Goal: Task Accomplishment & Management: Manage account settings

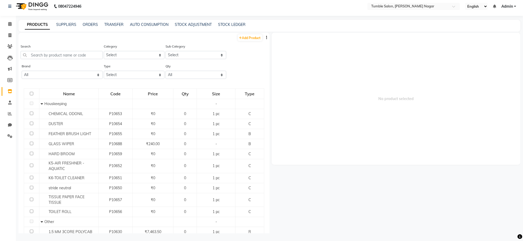
click at [115, 94] on div "Code" at bounding box center [115, 93] width 33 height 9
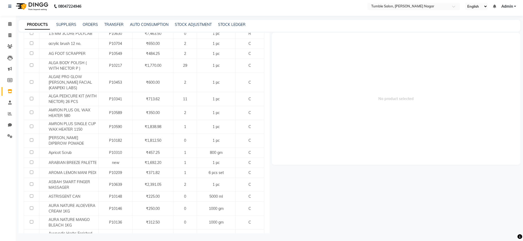
scroll to position [231, 0]
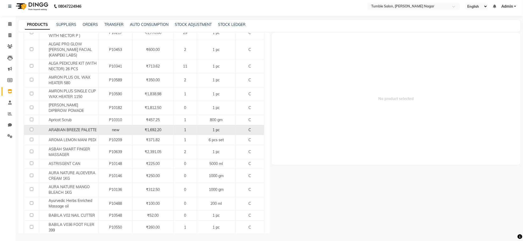
click at [31, 130] on input "checkbox" at bounding box center [31, 129] width 3 height 3
checkbox input "true"
select select
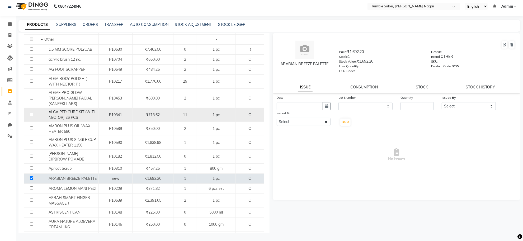
scroll to position [198, 0]
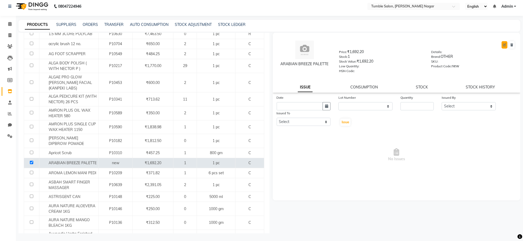
click at [504, 45] on icon at bounding box center [504, 44] width 3 height 3
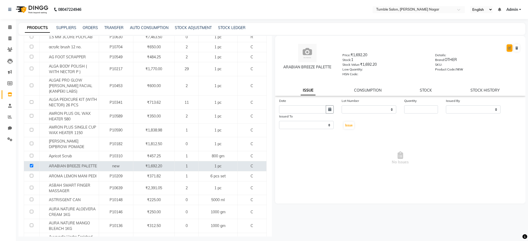
select select "C"
select select "true"
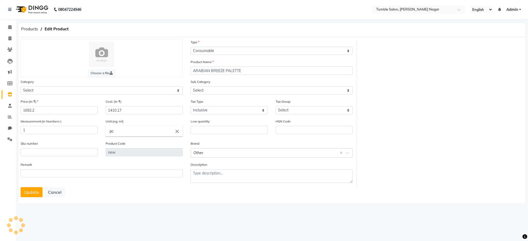
select select "1000"
select select "1002"
select select "3741"
click at [107, 155] on div "Product Code new" at bounding box center [144, 151] width 85 height 20
click at [156, 162] on div "Remark" at bounding box center [102, 170] width 162 height 16
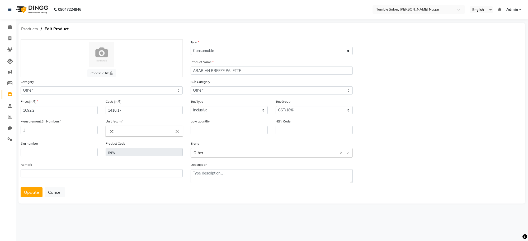
click at [28, 30] on span "Products" at bounding box center [29, 28] width 22 height 9
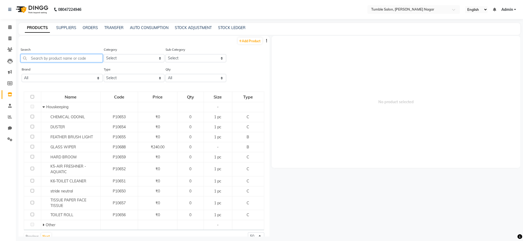
click at [63, 57] on input "text" at bounding box center [62, 58] width 82 height 8
paste input "P10723"
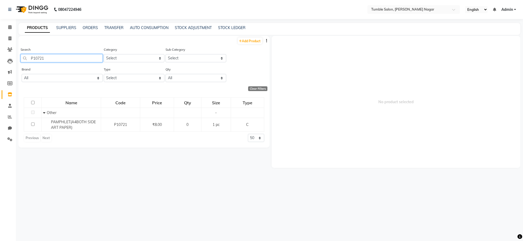
type input "P10721"
click at [46, 27] on link "PRODUCTS" at bounding box center [37, 27] width 25 height 9
click at [267, 40] on icon "button" at bounding box center [266, 41] width 1 height 4
click at [255, 37] on div "IMPORT" at bounding box center [249, 37] width 17 height 7
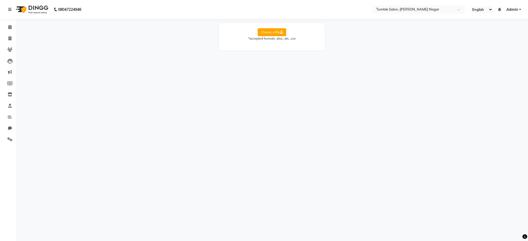
click at [263, 32] on label "Choose a file" at bounding box center [272, 32] width 28 height 8
click at [0, 0] on input "Choose a file" at bounding box center [0, 0] width 0 height 0
click at [298, 50] on select "Select Sheet tumble final inventory sheet Sheet1" at bounding box center [296, 49] width 40 height 8
select select "Sheet1"
click at [276, 45] on select "Select Sheet tumble final inventory sheet Sheet1" at bounding box center [296, 49] width 40 height 8
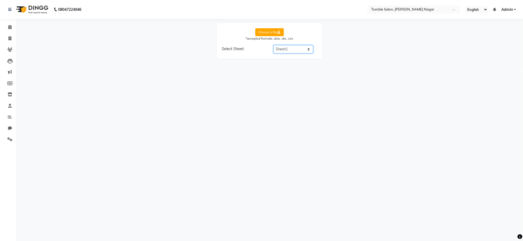
select select "product name"
select select "product code"
select select "product category"
select select "product sub-category"
select select "quantity"
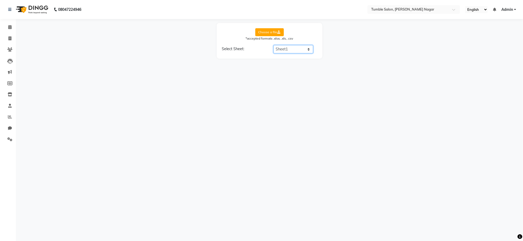
select select "price"
select select "cost"
select select "tax group"
select select "tax inclusive"
select select "size"
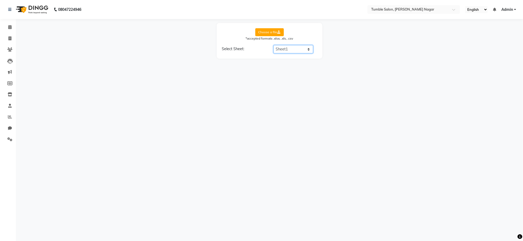
select select "unit"
select select "sku"
select select "brand"
select select "sac code"
select select "description"
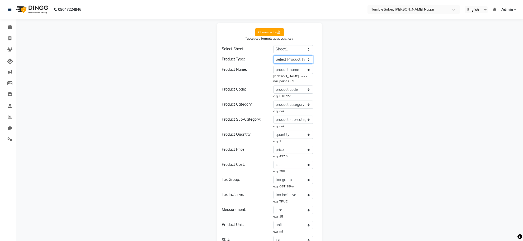
click at [301, 57] on select "Select Product Type product name product code product category product sub-cate…" at bounding box center [293, 59] width 40 height 8
select select "type"
click at [273, 55] on select "Select Product Type product name product code product category product sub-cate…" at bounding box center [293, 59] width 40 height 8
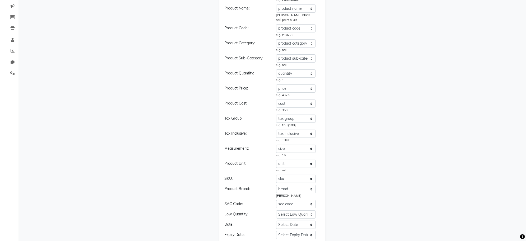
scroll to position [130, 0]
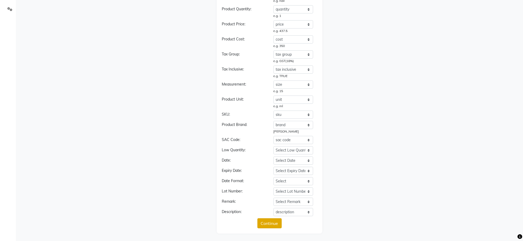
click at [271, 219] on button "Continue" at bounding box center [269, 223] width 24 height 10
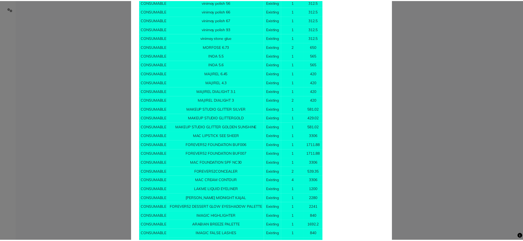
scroll to position [437, 0]
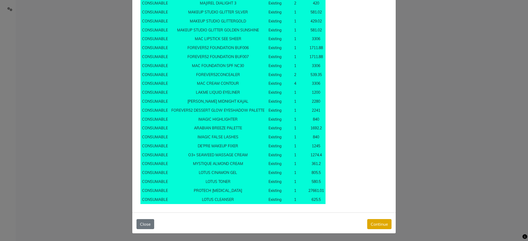
click at [370, 221] on button "Continue" at bounding box center [379, 224] width 24 height 10
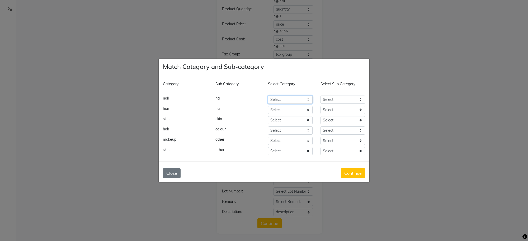
click at [283, 102] on select "Select Hair Skin Makeup Personal Care Appliances Beard Waxing Disposable Thread…" at bounding box center [290, 100] width 45 height 8
select select "1000"
click at [334, 99] on select "Select Houskeeping Other" at bounding box center [342, 100] width 45 height 8
select select "1002"
click at [287, 108] on select "Select Hair Skin Makeup Personal Care Appliances Beard Waxing Disposable Thread…" at bounding box center [290, 110] width 45 height 8
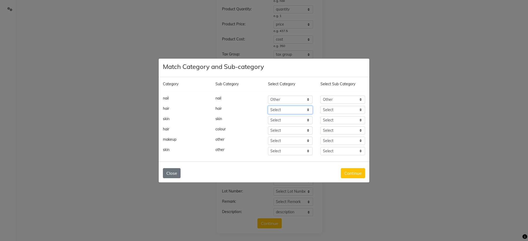
select select "1000"
click at [339, 111] on select "Select Houskeeping Other" at bounding box center [342, 110] width 45 height 8
select select "1002"
click at [283, 117] on select "Select Hair Skin Makeup Personal Care Appliances Beard Waxing Disposable Thread…" at bounding box center [290, 120] width 45 height 8
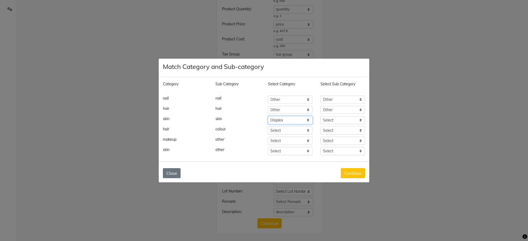
select select "1000"
click at [336, 120] on select "Select Houskeeping Other" at bounding box center [342, 120] width 45 height 8
select select "1002"
drag, startPoint x: 296, startPoint y: 132, endPoint x: 293, endPoint y: 131, distance: 3.0
click at [296, 132] on select "Select Hair Skin Makeup Personal Care Appliances Beard Waxing Disposable Thread…" at bounding box center [290, 130] width 45 height 8
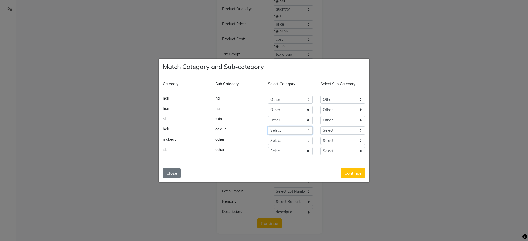
select select "1000"
drag, startPoint x: 293, startPoint y: 131, endPoint x: 318, endPoint y: 131, distance: 25.3
click at [294, 131] on select "Select Hair Skin Makeup Personal Care Appliances Beard Waxing Disposable Thread…" at bounding box center [290, 130] width 45 height 8
click at [334, 130] on select "Select Houskeeping Other" at bounding box center [342, 130] width 45 height 8
select select "1002"
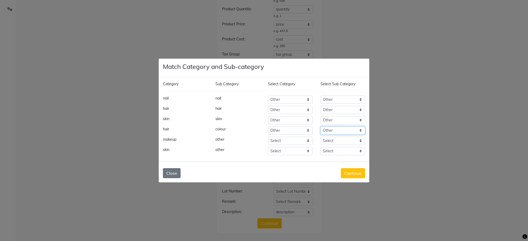
drag, startPoint x: 334, startPoint y: 130, endPoint x: 321, endPoint y: 133, distance: 13.4
click at [334, 130] on select "Select Houskeeping Other" at bounding box center [342, 130] width 45 height 8
click at [284, 139] on select "Select Hair Skin Makeup Personal Care Appliances Beard Waxing Disposable Thread…" at bounding box center [290, 141] width 45 height 8
select select "1000"
click at [333, 136] on div "Category Sub Category Select Category Select Sub Category nail nail Select Hair…" at bounding box center [264, 119] width 211 height 84
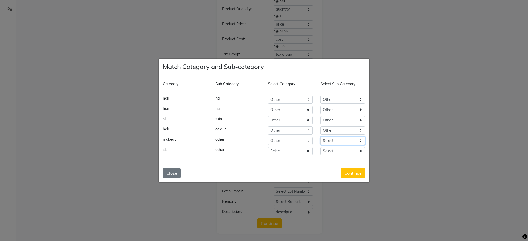
click at [331, 139] on select "Select Houskeeping Other" at bounding box center [342, 141] width 45 height 8
select select "1002"
click at [290, 148] on select "Select Hair Skin Makeup Personal Care Appliances Beard Waxing Disposable Thread…" at bounding box center [290, 151] width 45 height 8
click at [287, 151] on select "Select Hair Skin Makeup Personal Care Appliances Beard Waxing Disposable Thread…" at bounding box center [290, 151] width 45 height 8
select select "1000"
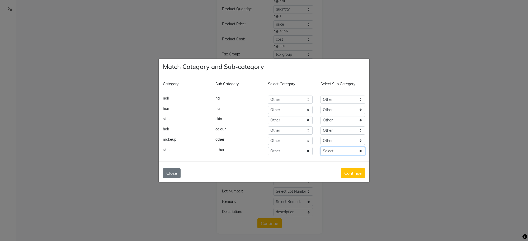
click at [335, 147] on select "Select Houskeeping Other" at bounding box center [342, 151] width 45 height 8
click at [336, 147] on select "Select Houskeeping Other" at bounding box center [342, 151] width 45 height 8
click at [335, 149] on select "Select Houskeeping Other" at bounding box center [342, 151] width 45 height 8
select select "1002"
click at [305, 160] on div "Category Sub Category Select Category Select Sub Category nail nail Select Hair…" at bounding box center [264, 119] width 211 height 84
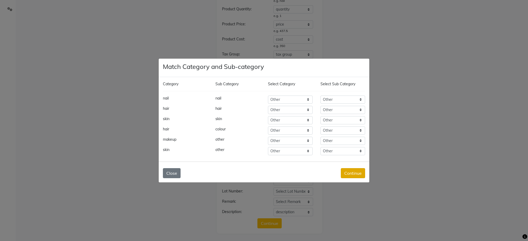
click at [346, 175] on button "Continue" at bounding box center [353, 173] width 24 height 10
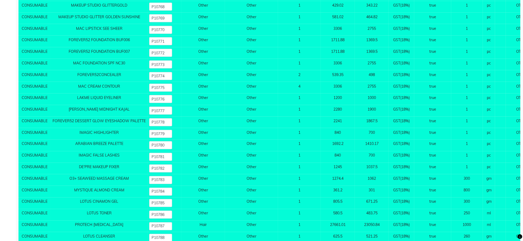
scroll to position [939, 0]
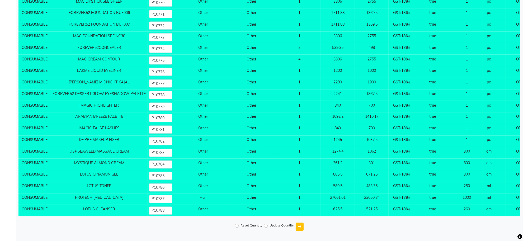
click at [250, 225] on label "Reset Quantity" at bounding box center [251, 225] width 22 height 5
click at [239, 225] on input "Reset Quantity" at bounding box center [237, 226] width 4 height 4
radio input "true"
click at [301, 227] on icon "submit" at bounding box center [299, 227] width 3 height 4
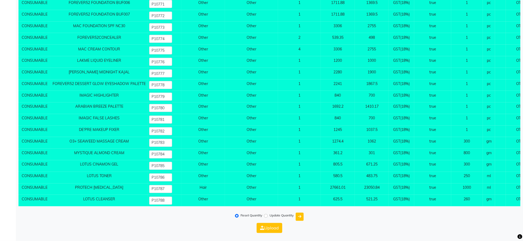
scroll to position [949, 0]
click at [277, 229] on button "Upload" at bounding box center [269, 228] width 26 height 10
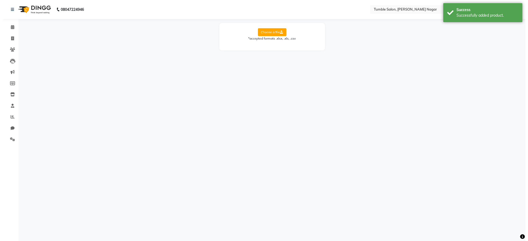
scroll to position [0, 0]
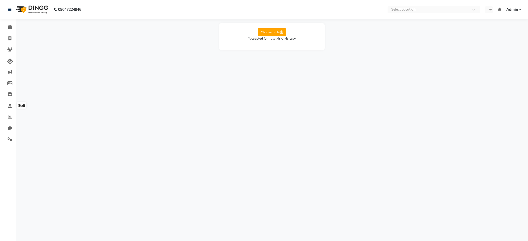
select select "en"
click at [9, 93] on icon at bounding box center [10, 94] width 4 height 4
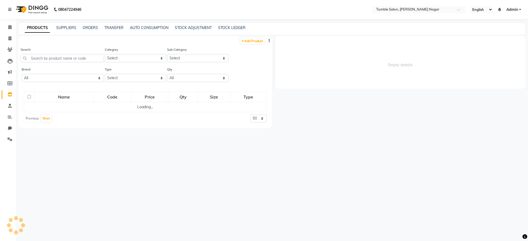
select select
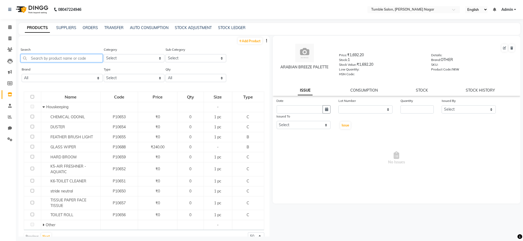
click at [76, 58] on input "text" at bounding box center [62, 58] width 82 height 8
paste input "p"
click at [76, 58] on input "text" at bounding box center [62, 58] width 82 height 8
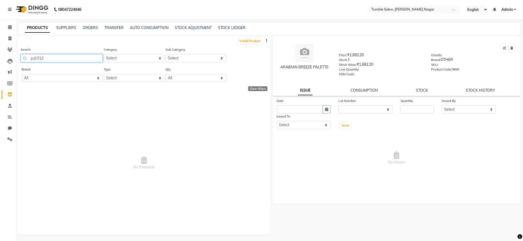
click at [82, 56] on input "p10722" at bounding box center [62, 58] width 82 height 8
type input "p"
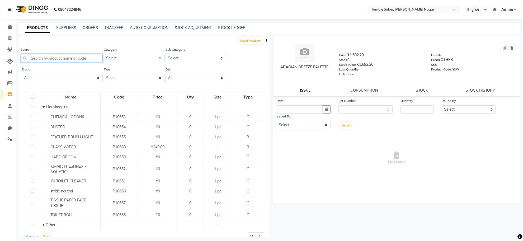
click at [82, 57] on input "text" at bounding box center [62, 58] width 82 height 8
click at [76, 59] on input "text" at bounding box center [62, 58] width 82 height 8
paste input "[PERSON_NAME] black nail paint s-39"
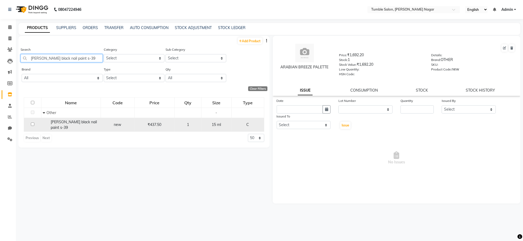
type input "[PERSON_NAME] black nail paint s-39"
click at [70, 122] on span "[PERSON_NAME] black nail paint s-39" at bounding box center [74, 125] width 46 height 10
select select
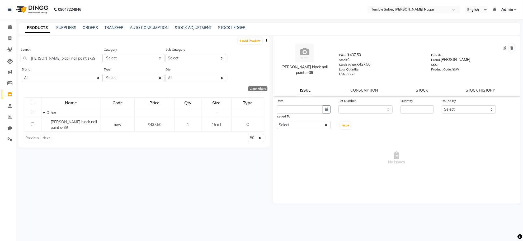
click at [499, 51] on div at bounding box center [427, 48] width 176 height 8
click at [505, 47] on icon at bounding box center [504, 47] width 3 height 3
select select "true"
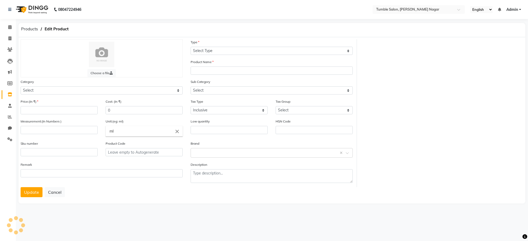
select select "C"
type input "[PERSON_NAME] black nail paint s-39"
select select
type input "437.5"
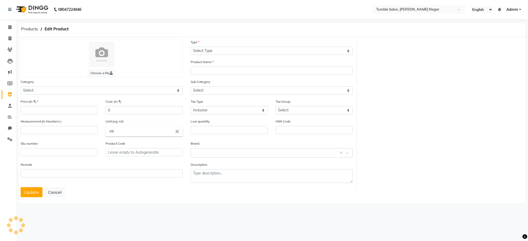
type input "350"
type input "15"
type input "new"
select select "1000"
select select "1002"
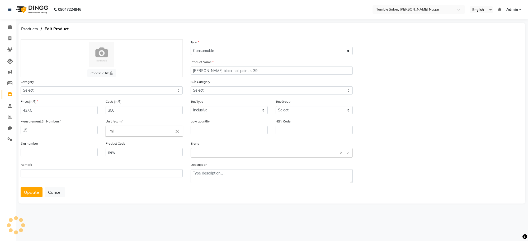
select select "3741"
click at [101, 152] on div "Sku number Product Code new" at bounding box center [102, 151] width 170 height 20
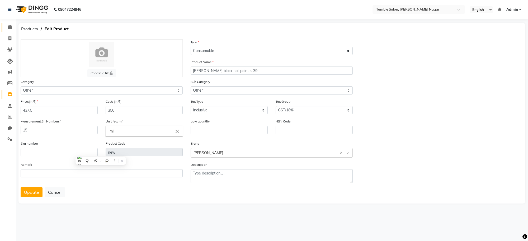
click at [13, 27] on span at bounding box center [9, 27] width 9 height 6
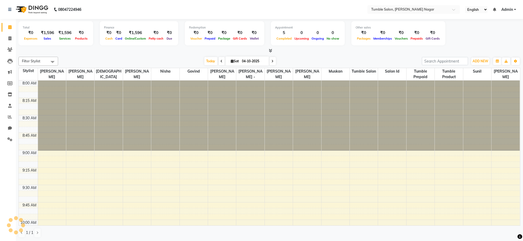
scroll to position [493, 0]
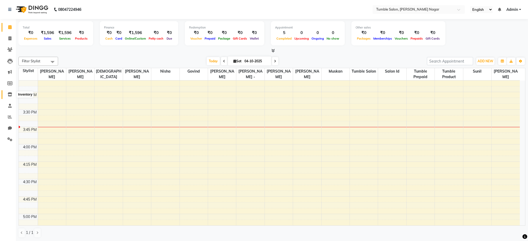
click at [10, 94] on icon at bounding box center [10, 94] width 4 height 4
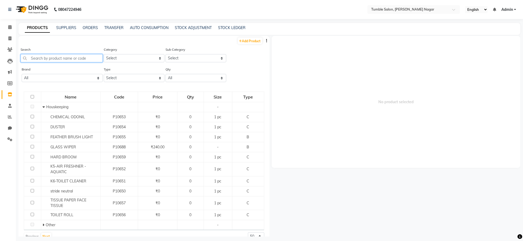
click at [70, 58] on input "text" at bounding box center [62, 58] width 82 height 8
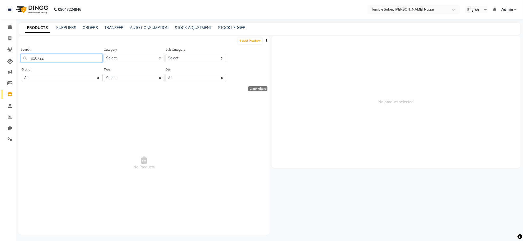
type input "p1072"
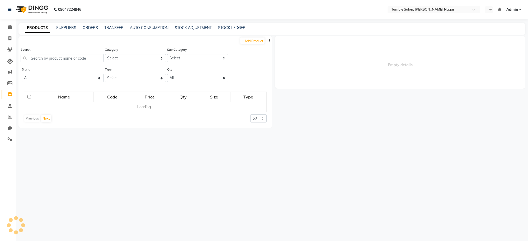
select select "en"
select select
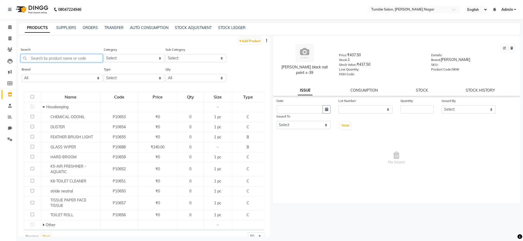
click at [66, 58] on input "text" at bounding box center [62, 58] width 82 height 8
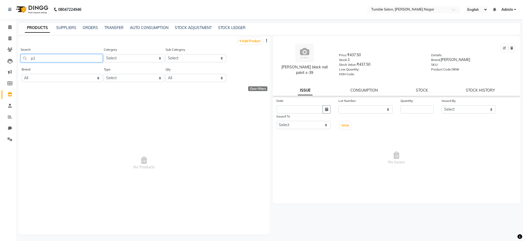
type input "p"
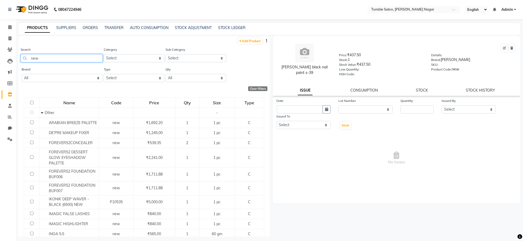
type input "new"
click at [31, 102] on input "checkbox" at bounding box center [31, 102] width 3 height 3
checkbox input "true"
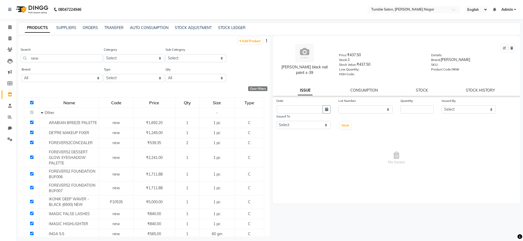
checkbox input "true"
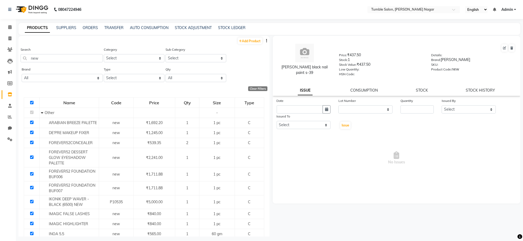
checkbox input "true"
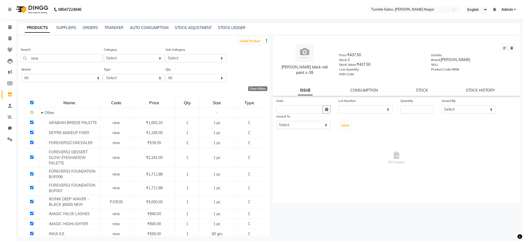
checkbox input "true"
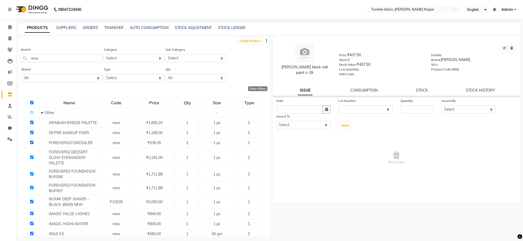
checkbox input "true"
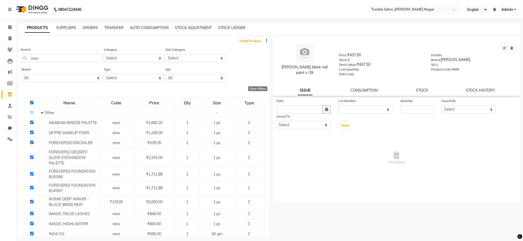
checkbox input "true"
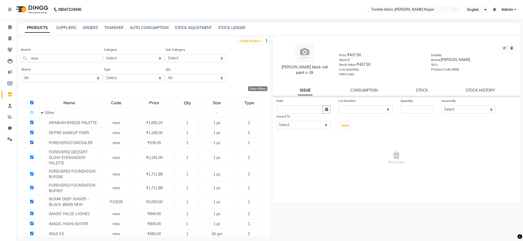
checkbox input "true"
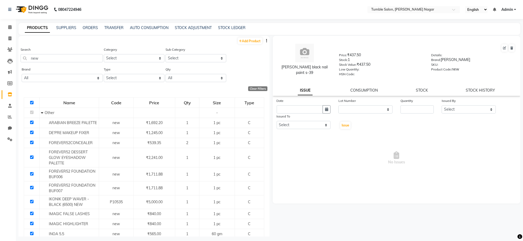
checkbox input "true"
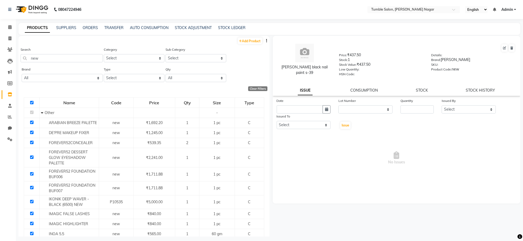
checkbox input "true"
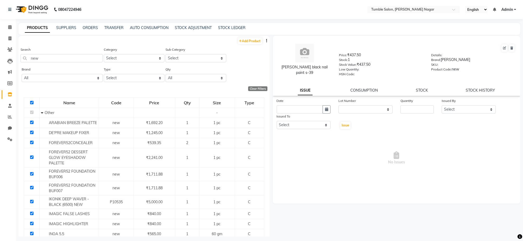
checkbox input "true"
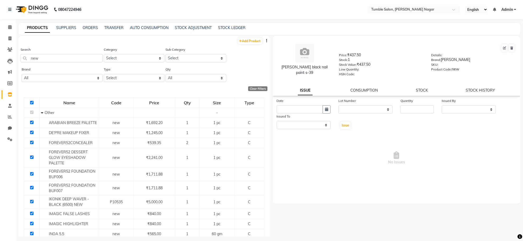
checkbox input "true"
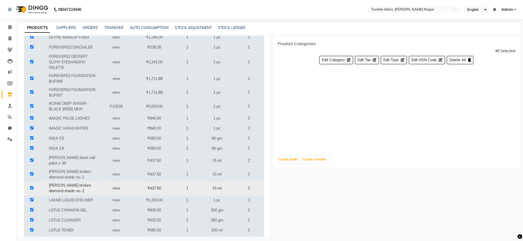
scroll to position [99, 0]
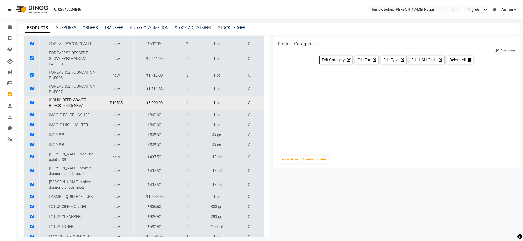
click at [32, 102] on input "checkbox" at bounding box center [31, 102] width 3 height 3
checkbox input "false"
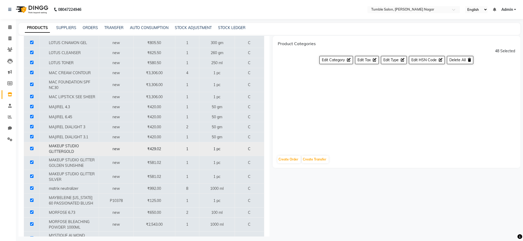
scroll to position [297, 0]
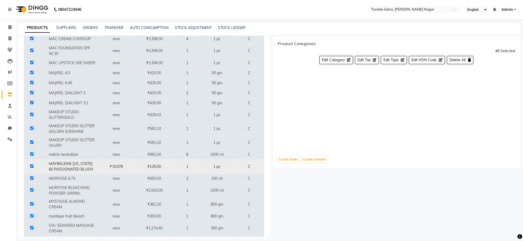
click at [30, 164] on input "checkbox" at bounding box center [31, 165] width 3 height 3
checkbox input "false"
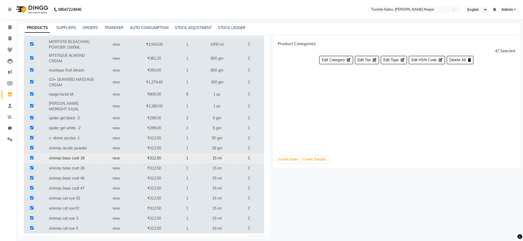
scroll to position [450, 0]
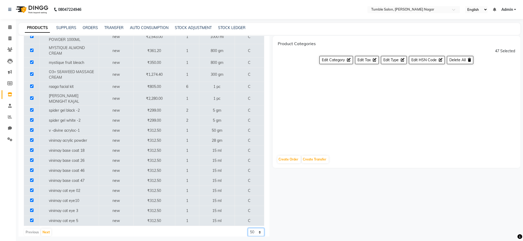
click at [248, 228] on select "50 100 500" at bounding box center [256, 232] width 16 height 8
select select "100"
click at [248, 228] on select "50 100 500" at bounding box center [256, 232] width 16 height 8
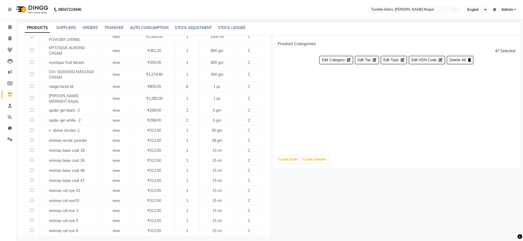
checkbox input "false"
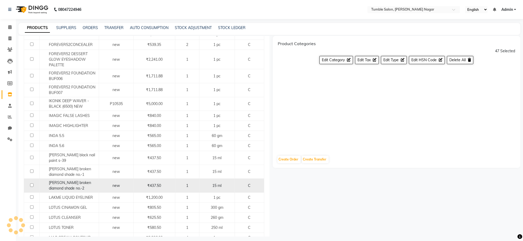
scroll to position [33, 0]
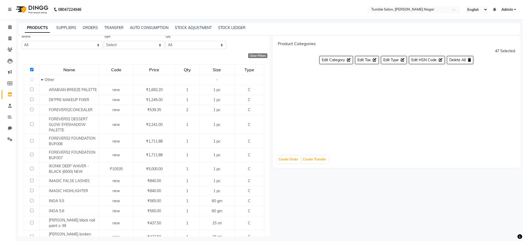
click at [32, 69] on input "checkbox" at bounding box center [31, 69] width 3 height 3
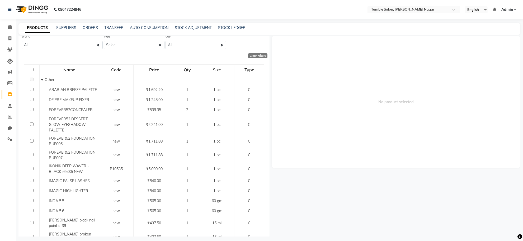
click at [32, 69] on input "checkbox" at bounding box center [31, 69] width 3 height 3
checkbox input "true"
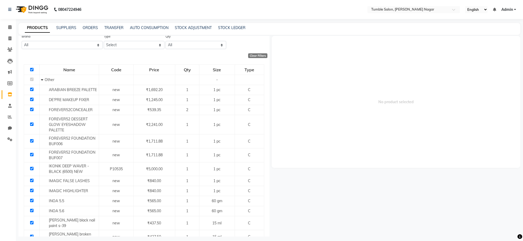
checkbox input "true"
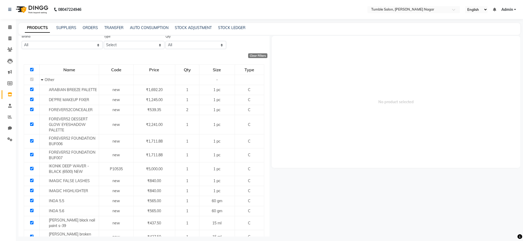
checkbox input "true"
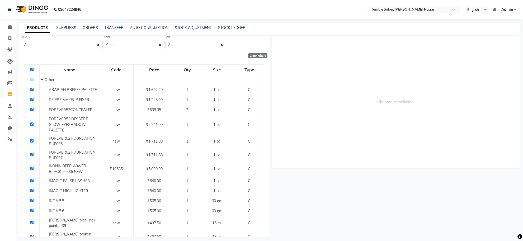
checkbox input "true"
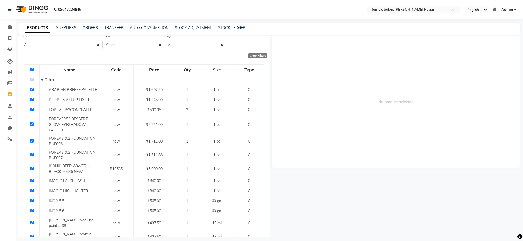
checkbox input "true"
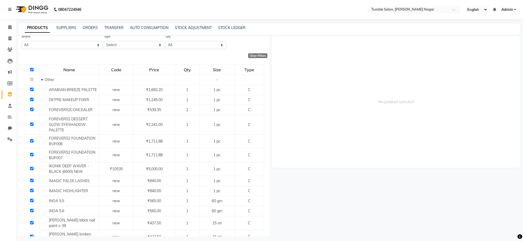
checkbox input "true"
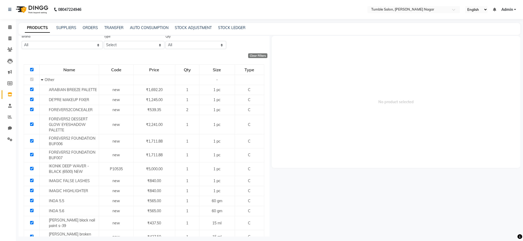
checkbox input "true"
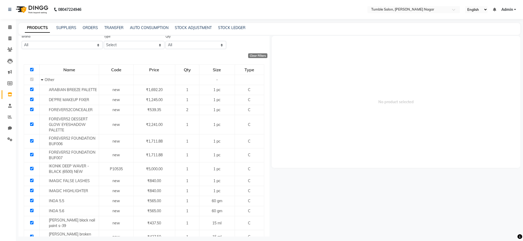
checkbox input "true"
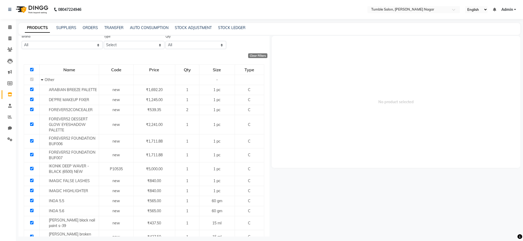
checkbox input "true"
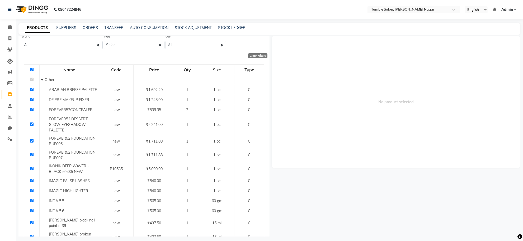
checkbox input "true"
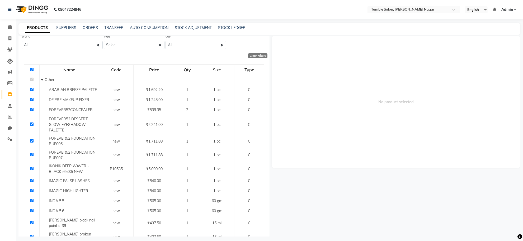
checkbox input "true"
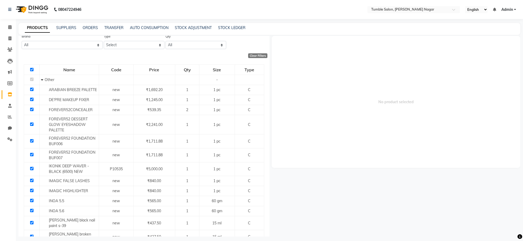
checkbox input "true"
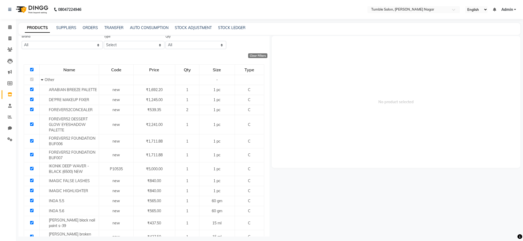
checkbox input "true"
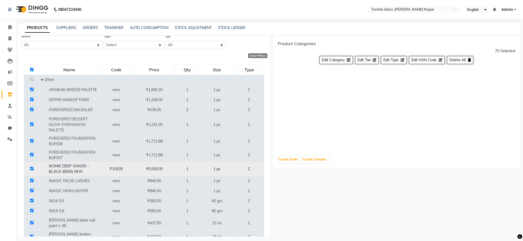
click at [34, 168] on td at bounding box center [32, 169] width 16 height 14
click at [32, 168] on input "checkbox" at bounding box center [31, 168] width 3 height 3
checkbox input "false"
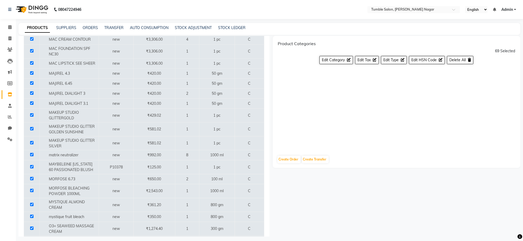
scroll to position [297, 0]
click at [30, 164] on input "checkbox" at bounding box center [31, 165] width 3 height 3
checkbox input "false"
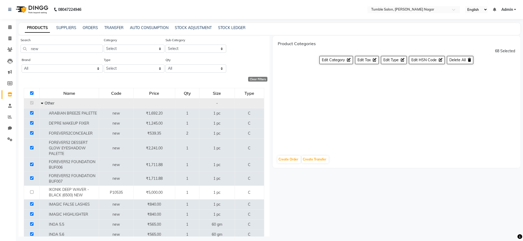
scroll to position [0, 0]
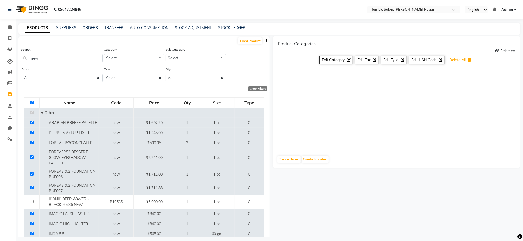
click at [458, 61] on span "Delete All" at bounding box center [457, 60] width 16 height 5
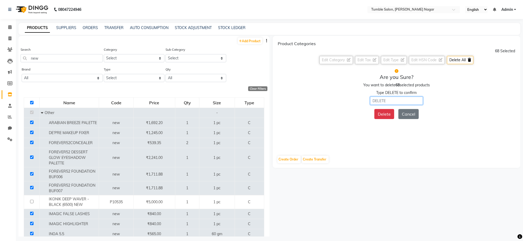
click at [387, 102] on input "text" at bounding box center [396, 101] width 53 height 8
type input "DELETE"
click at [383, 111] on button "Delete" at bounding box center [384, 114] width 20 height 10
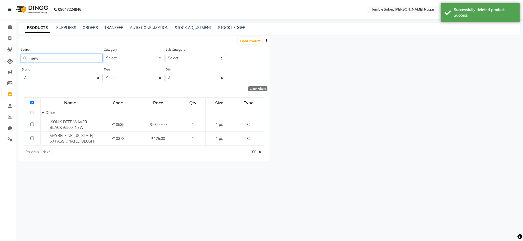
drag, startPoint x: 69, startPoint y: 57, endPoint x: 28, endPoint y: 65, distance: 41.6
click at [28, 65] on div "Search new" at bounding box center [62, 57] width 82 height 20
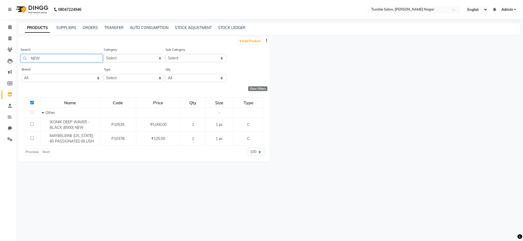
type input "NEW"
click at [266, 39] on icon "button" at bounding box center [266, 41] width 1 height 4
click at [250, 37] on div "IMPORT" at bounding box center [249, 37] width 17 height 7
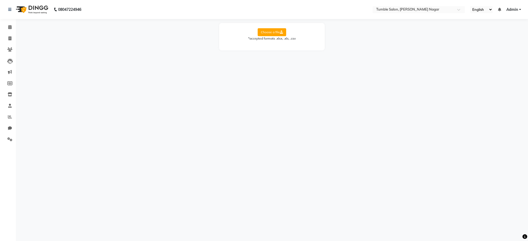
click at [275, 32] on label "Choose a file" at bounding box center [272, 32] width 28 height 8
click at [0, 0] on input "Choose a file" at bounding box center [0, 0] width 0 height 0
click at [297, 50] on select "Select Sheet tumble final inventory sheet Sheet1" at bounding box center [296, 49] width 40 height 8
select select "Sheet1"
click at [276, 45] on select "Select Sheet tumble final inventory sheet Sheet1" at bounding box center [296, 49] width 40 height 8
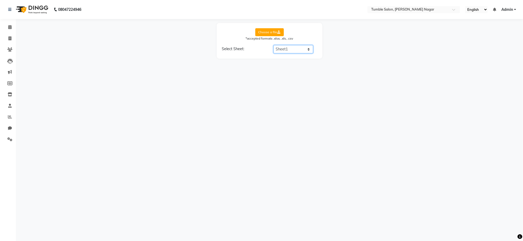
select select "product name"
select select "product code"
select select "product category"
select select "product sub-category"
select select "quantity"
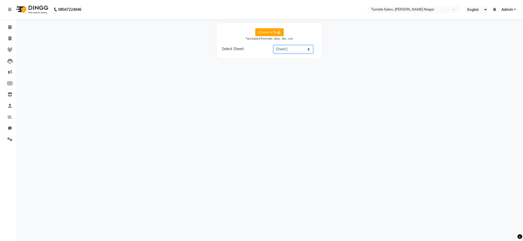
select select "price"
select select "cost"
select select "tax group"
select select "tax inclusive"
select select "size"
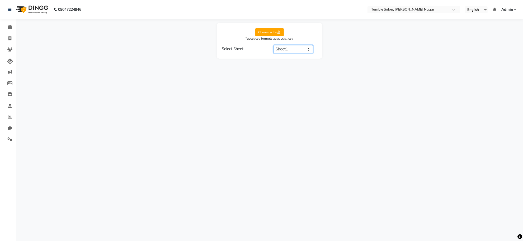
select select "unit"
select select "sku"
select select "brand"
select select "sac code"
select select "description"
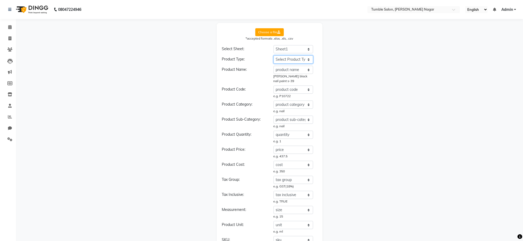
click at [294, 61] on select "Select Product Type product name product code product category product sub-cate…" at bounding box center [293, 59] width 40 height 8
select select "type"
click at [273, 55] on select "Select Product Type product name product code product category product sub-cate…" at bounding box center [293, 59] width 40 height 8
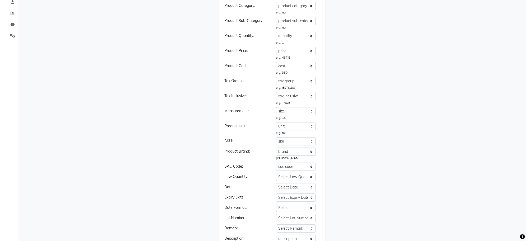
scroll to position [130, 0]
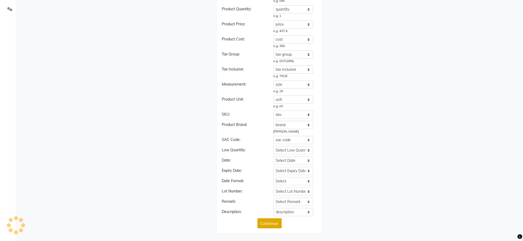
click at [265, 226] on button "Continue" at bounding box center [269, 223] width 24 height 10
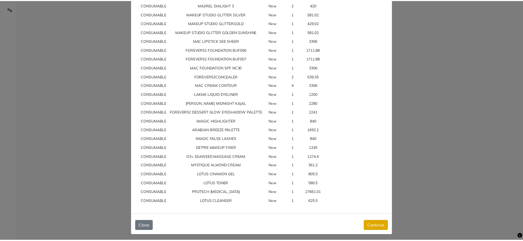
scroll to position [437, 0]
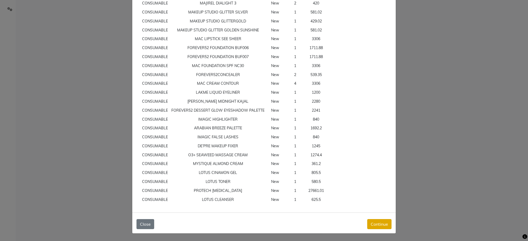
click at [380, 226] on button "Continue" at bounding box center [379, 224] width 24 height 10
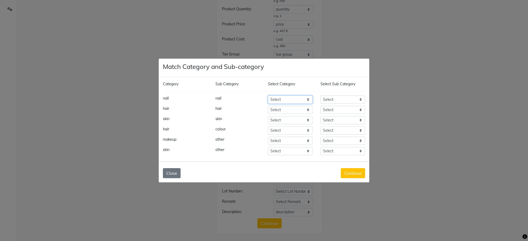
click at [297, 99] on select "Select Hair Skin Makeup Personal Care Appliances Beard Waxing Disposable Thread…" at bounding box center [290, 100] width 45 height 8
select select "1000"
drag, startPoint x: 322, startPoint y: 87, endPoint x: 332, endPoint y: 91, distance: 10.2
click at [323, 87] on div "Category Sub Category Select Category Select Sub Category nail nail Select Hair…" at bounding box center [264, 119] width 211 height 84
drag, startPoint x: 338, startPoint y: 95, endPoint x: 335, endPoint y: 99, distance: 5.0
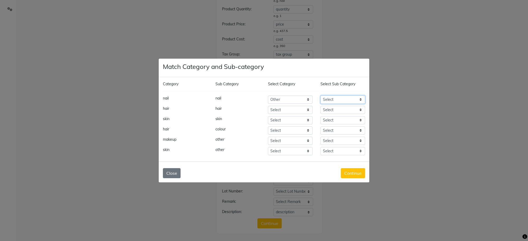
click at [338, 96] on select "Select Houskeeping Other" at bounding box center [342, 100] width 45 height 8
select select "1002"
click at [280, 111] on select "Select Hair Skin Makeup Personal Care Appliances Beard Waxing Disposable Thread…" at bounding box center [290, 110] width 45 height 8
select select "1000"
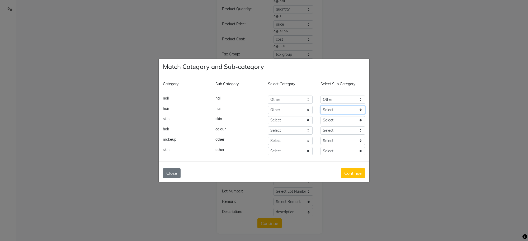
click at [326, 112] on select "Select Houskeeping Other" at bounding box center [342, 110] width 45 height 8
select select "1002"
click at [286, 123] on select "Select Hair Skin Makeup Personal Care Appliances Beard Waxing Disposable Thread…" at bounding box center [290, 120] width 45 height 8
select select "1000"
click at [330, 120] on select "Select Cream Houskeeping Loreal Retail Cheryls Retail Casmara Retail Cleanser R…" at bounding box center [342, 120] width 45 height 8
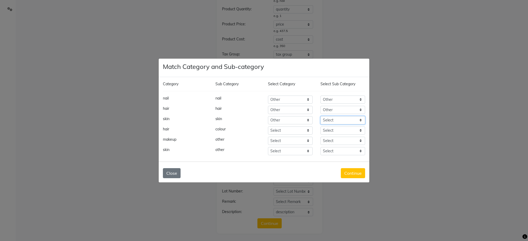
select select "1002"
click at [287, 127] on select "Select Hair Skin Makeup Personal Care Appliances Beard Waxing Disposable Thread…" at bounding box center [290, 130] width 45 height 8
select select "1000"
drag, startPoint x: 314, startPoint y: 130, endPoint x: 320, endPoint y: 130, distance: 5.3
click at [316, 130] on div "Select Hair Skin Makeup Personal Care Appliances Beard Waxing Disposable Thread…" at bounding box center [290, 130] width 53 height 8
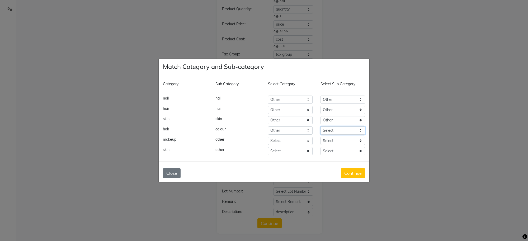
click at [333, 132] on select "Select Houskeeping Other" at bounding box center [342, 130] width 45 height 8
select select "1002"
click at [288, 136] on div "Category Sub Category Select Category Select Sub Category nail nail Select Hair…" at bounding box center [264, 119] width 211 height 84
click at [284, 140] on select "Select Hair Skin Makeup Personal Care Appliances Beard Waxing Disposable Thread…" at bounding box center [290, 141] width 45 height 8
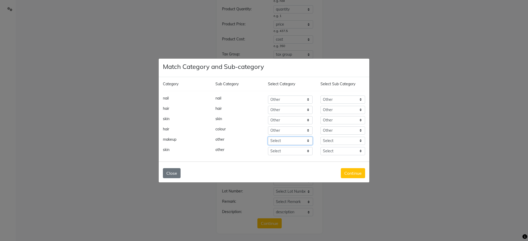
click at [284, 140] on select "Select Hair Skin Makeup Personal Care Appliances Beard Waxing Disposable Thread…" at bounding box center [290, 141] width 45 height 8
select select "1000"
click at [333, 141] on select "Select Houskeeping Other" at bounding box center [342, 141] width 45 height 8
select select "1002"
click at [287, 148] on select "Select Hair Skin Makeup Personal Care Appliances Beard Waxing Disposable Thread…" at bounding box center [290, 151] width 45 height 8
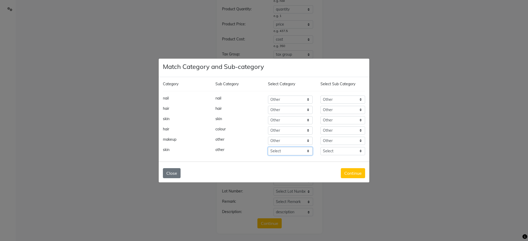
select select "1000"
click at [328, 151] on select "Select Cream Houskeeping Loreal Retail Cheryls Retail Casmara Retail Cleanser R…" at bounding box center [342, 151] width 45 height 8
select select "1002"
click at [287, 155] on select "Select Hair Skin Makeup Personal Care Appliances Beard Waxing Disposable Thread…" at bounding box center [290, 151] width 45 height 8
click at [303, 171] on div "Close Continue" at bounding box center [264, 171] width 211 height 21
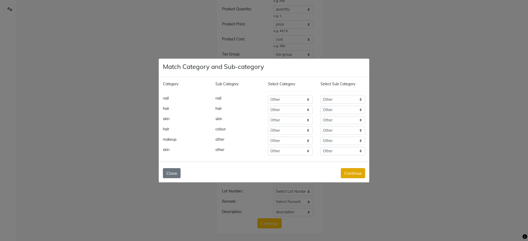
click at [347, 175] on button "Continue" at bounding box center [353, 173] width 24 height 10
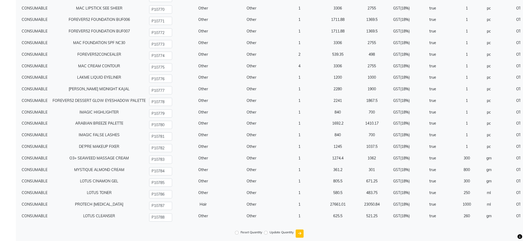
scroll to position [939, 0]
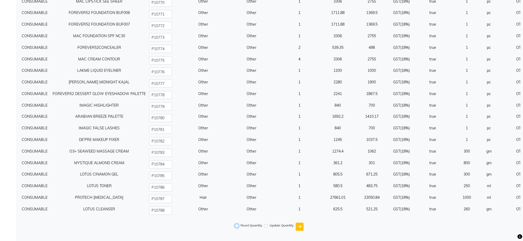
click at [237, 226] on input "Reset Quantity" at bounding box center [237, 226] width 4 height 4
radio input "true"
click at [301, 227] on icon "submit" at bounding box center [299, 227] width 3 height 4
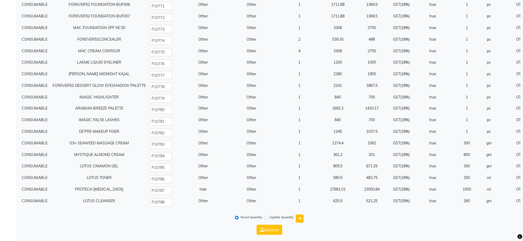
scroll to position [949, 0]
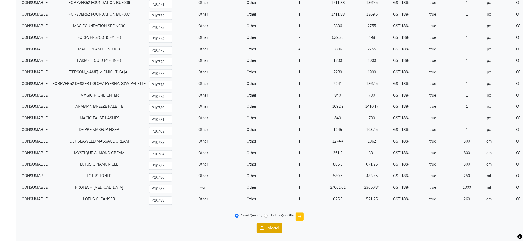
click at [263, 230] on icon "button" at bounding box center [262, 228] width 4 height 4
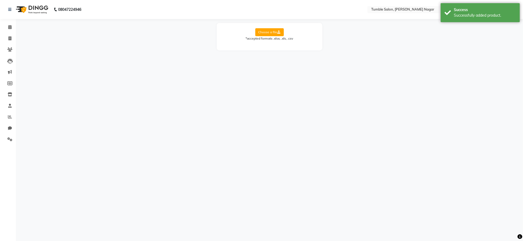
scroll to position [0, 0]
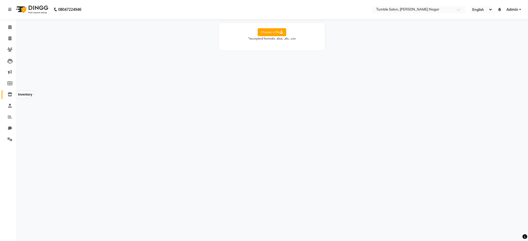
click at [11, 93] on icon at bounding box center [10, 94] width 4 height 4
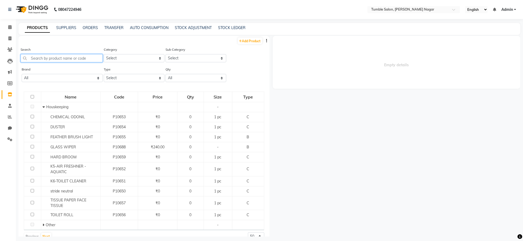
click at [74, 57] on input "text" at bounding box center [62, 58] width 82 height 8
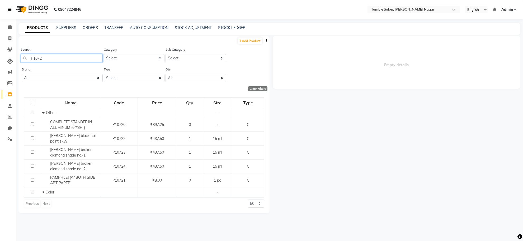
type input "P1072"
click at [9, 8] on icon at bounding box center [9, 10] width 3 height 4
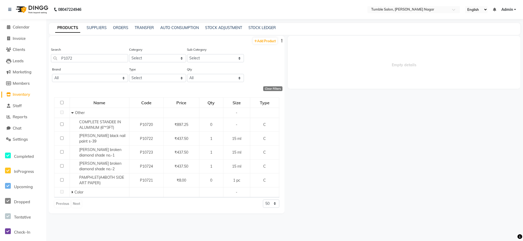
click at [39, 6] on img at bounding box center [31, 9] width 36 height 15
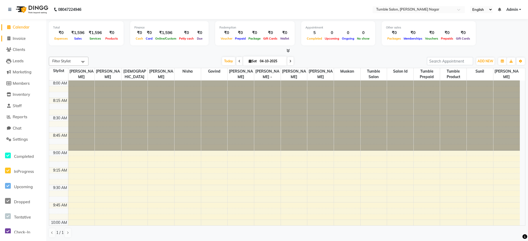
click at [23, 40] on span "Invoice" at bounding box center [19, 38] width 13 height 5
select select "service"
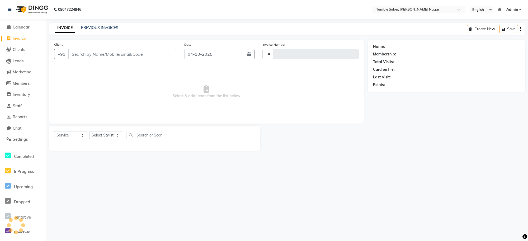
type input "2673"
select select "8207"
click at [101, 31] on div "INVOICE PREVIOUS INVOICES" at bounding box center [87, 28] width 76 height 6
click at [101, 28] on link "PREVIOUS INVOICES" at bounding box center [99, 27] width 37 height 5
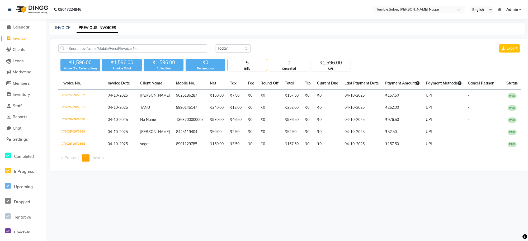
click at [258, 66] on div "Bills" at bounding box center [246, 68] width 39 height 4
click at [232, 50] on select "[DATE] [DATE] Custom Range" at bounding box center [232, 48] width 35 height 8
select select "[DATE]"
click at [215, 44] on select "[DATE] [DATE] Custom Range" at bounding box center [232, 48] width 35 height 8
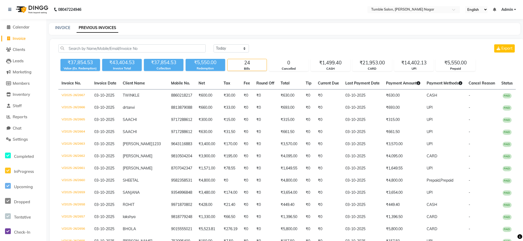
click at [20, 37] on span "Invoice" at bounding box center [19, 38] width 13 height 5
select select "service"
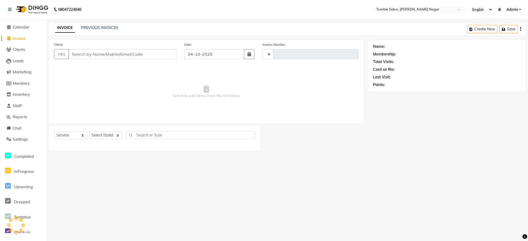
type input "2673"
select select "8207"
select select "package"
select select "78889"
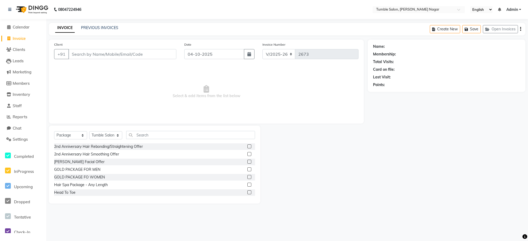
click at [522, 9] on ul "English ENGLISH Español العربية मराठी हिंदी ગુજરાતી தமிழ் 中文 Notifications noth…" at bounding box center [495, 9] width 56 height 7
drag, startPoint x: 518, startPoint y: 9, endPoint x: 515, endPoint y: 13, distance: 5.1
click at [518, 9] on link "Admin" at bounding box center [513, 10] width 15 height 6
click at [491, 40] on link "Sign out" at bounding box center [494, 36] width 48 height 8
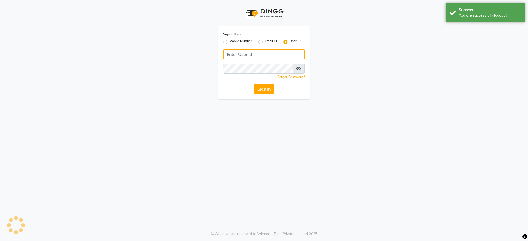
type input "tumblesalon"
